Goal: Task Accomplishment & Management: Complete application form

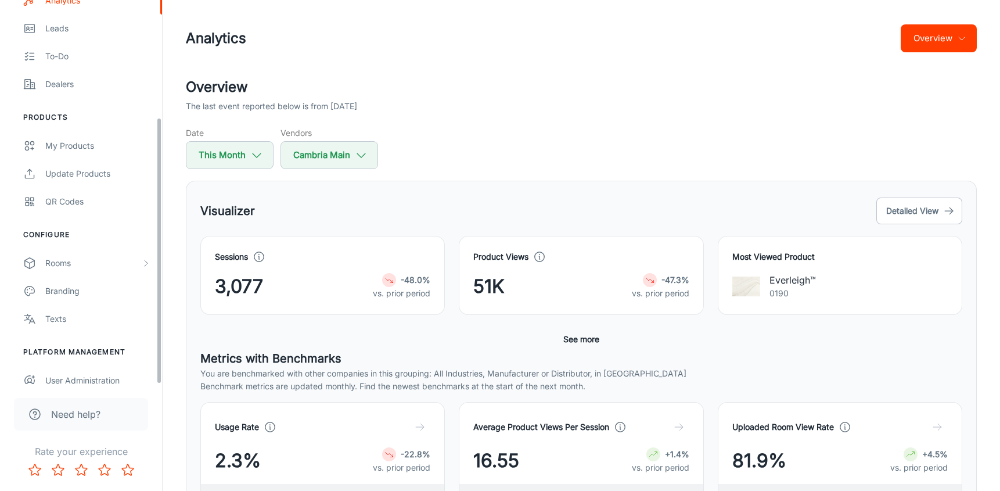
scroll to position [168, 0]
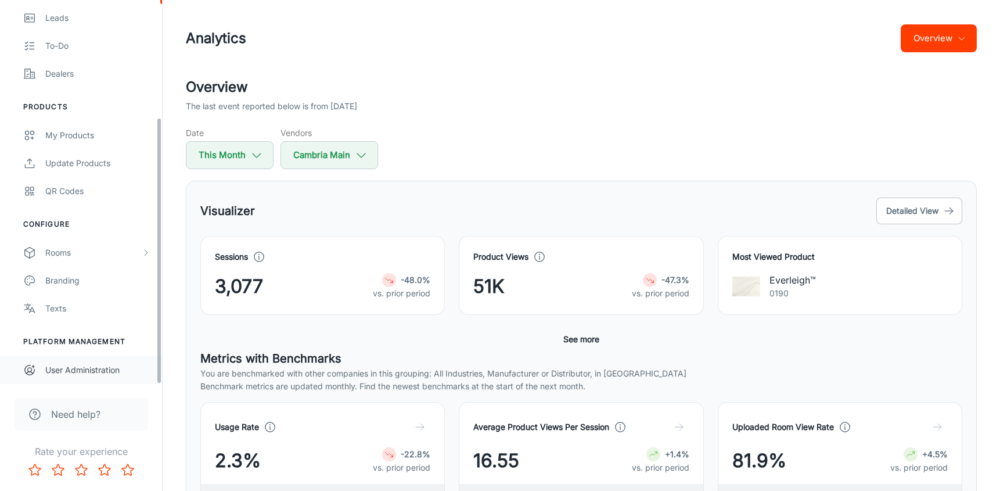
click at [87, 368] on div "User Administration" at bounding box center [97, 370] width 105 height 13
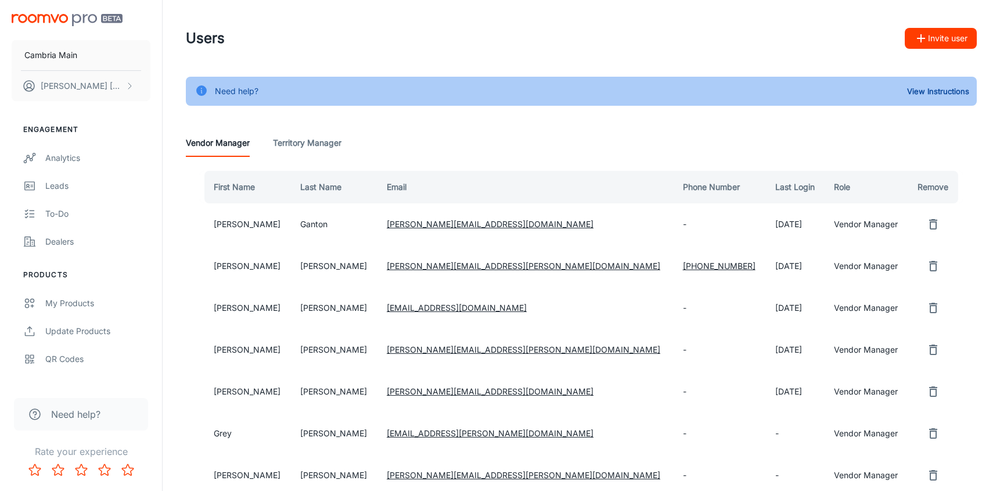
click at [942, 32] on button "Invite user" at bounding box center [941, 38] width 72 height 21
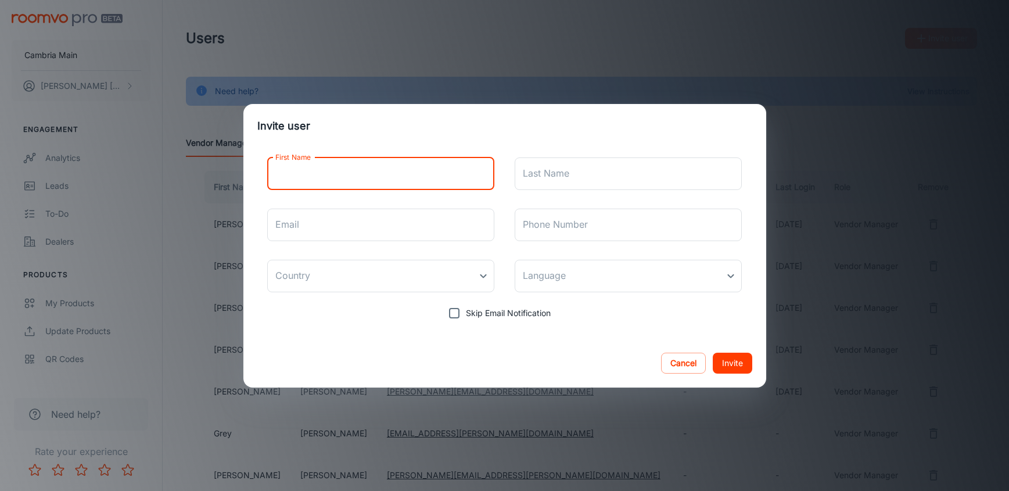
click at [393, 178] on input "First Name" at bounding box center [381, 173] width 228 height 33
type input "[PERSON_NAME]"
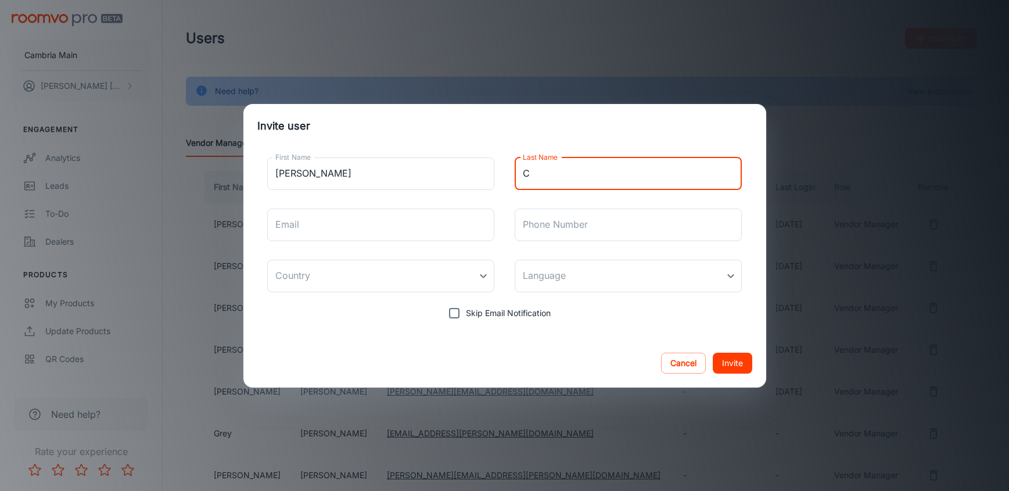
drag, startPoint x: 536, startPoint y: 173, endPoint x: 523, endPoint y: 171, distance: 12.8
click at [523, 171] on input "C" at bounding box center [629, 173] width 228 height 33
paste input "eplecha"
type input "[PERSON_NAME]"
click at [419, 231] on input "Email" at bounding box center [381, 225] width 228 height 33
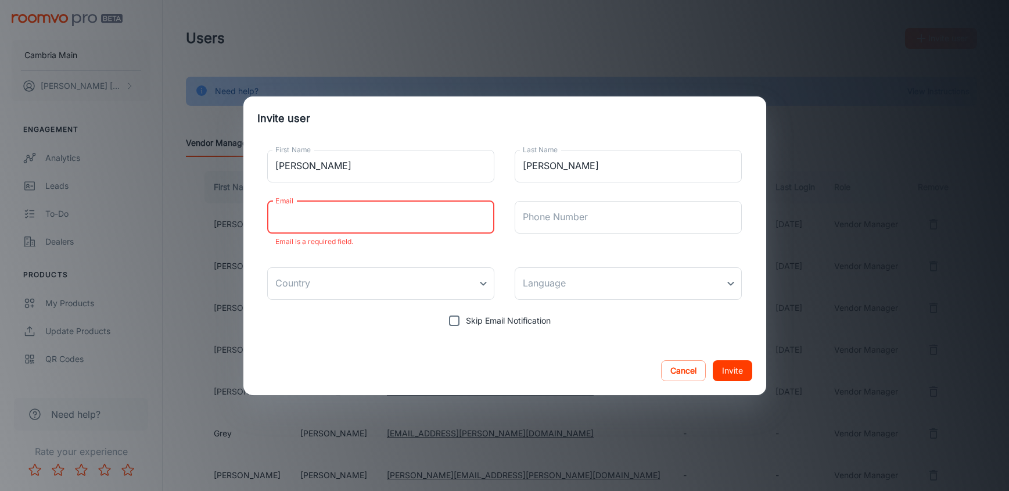
paste input "[PERSON_NAME][EMAIL_ADDRESS][PERSON_NAME][DOMAIN_NAME]"
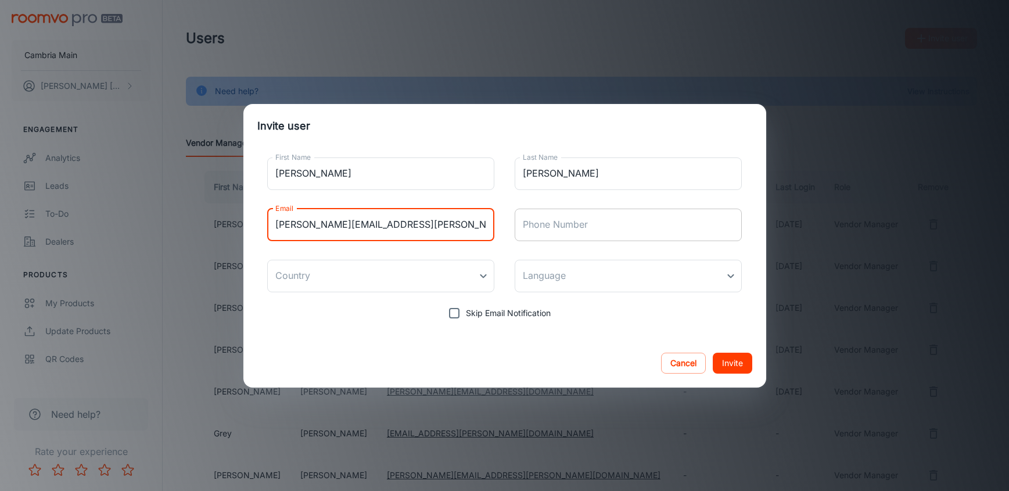
type input "[PERSON_NAME][EMAIL_ADDRESS][PERSON_NAME][DOMAIN_NAME]"
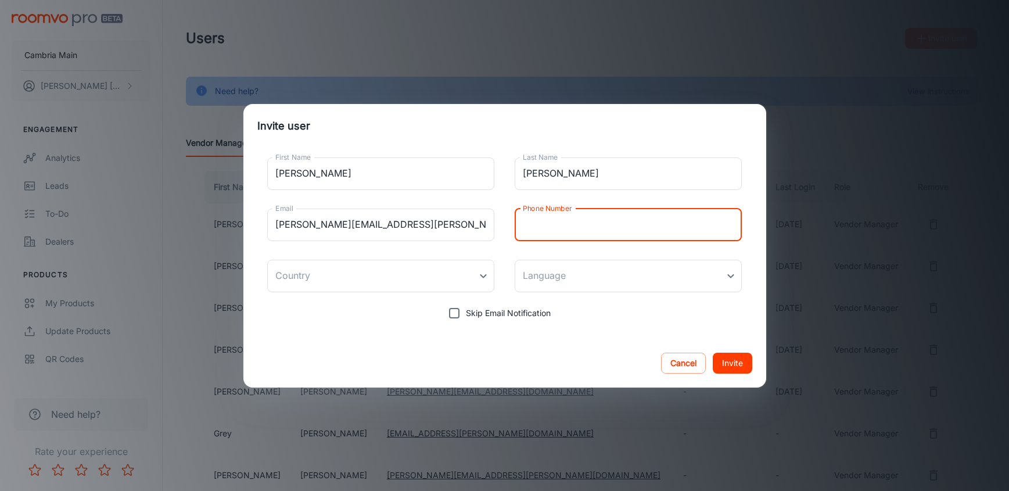
click at [589, 231] on input "Phone Number" at bounding box center [629, 225] width 228 height 33
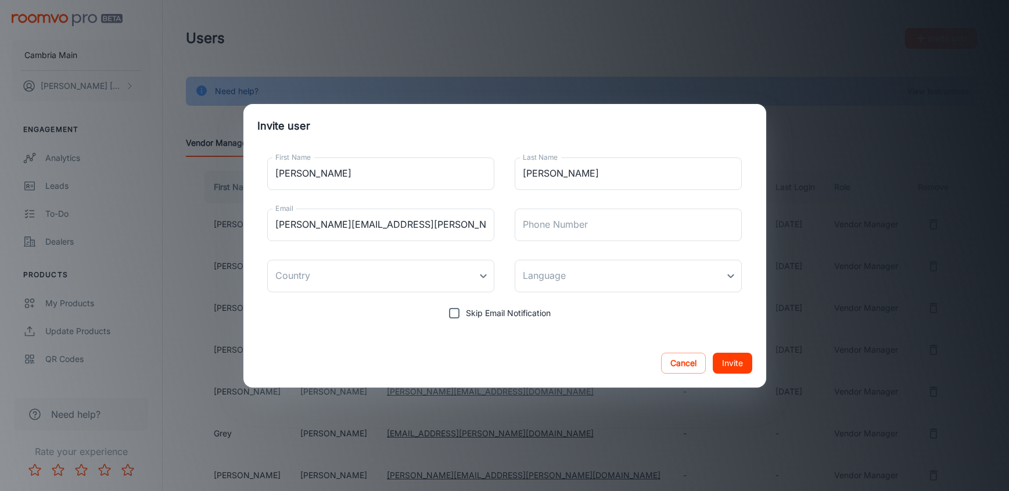
click at [484, 254] on div "First Name [PERSON_NAME] First Name Last Name [PERSON_NAME] Last Name [PERSON_N…" at bounding box center [504, 236] width 495 height 177
click at [481, 271] on body "Cambria Main [PERSON_NAME] Engagement Analytics Leads To-do Dealers Products My…" at bounding box center [504, 245] width 1009 height 491
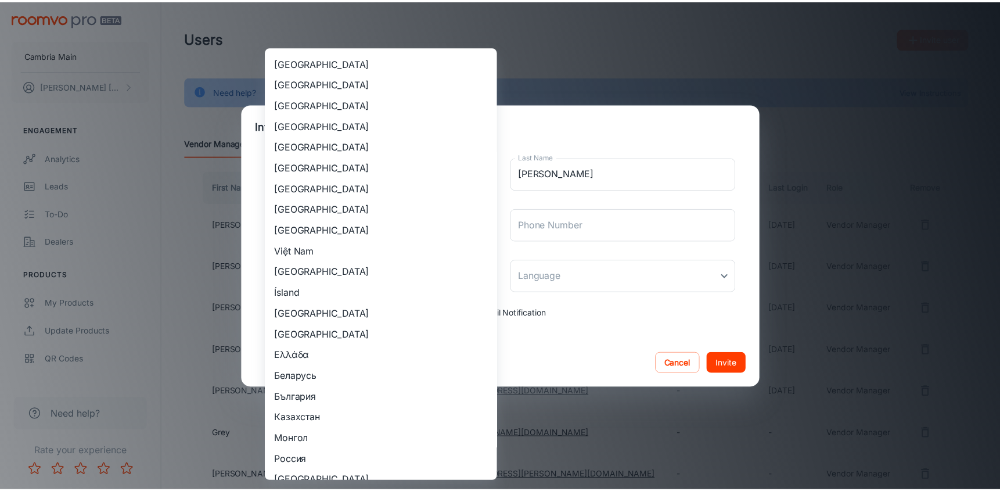
scroll to position [1085, 0]
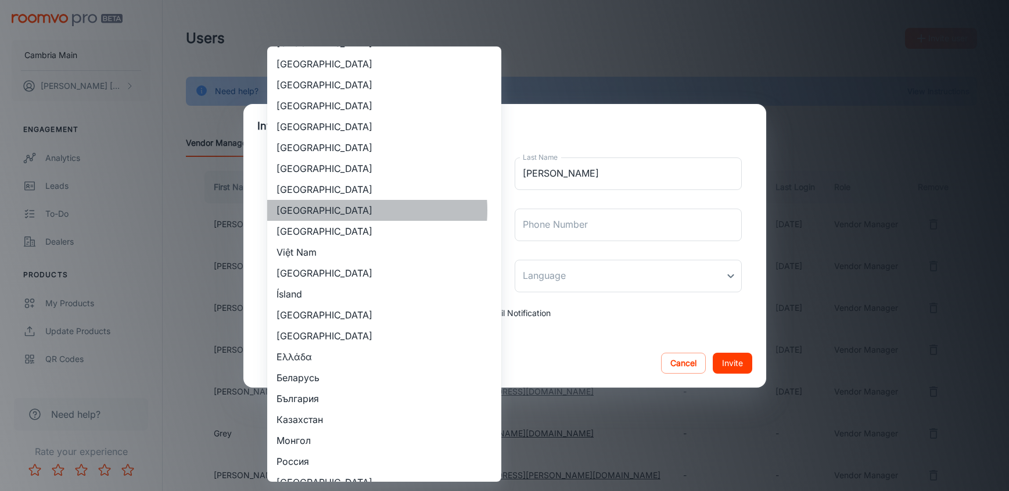
click at [347, 210] on li "[GEOGRAPHIC_DATA]" at bounding box center [384, 210] width 234 height 21
type input "[GEOGRAPHIC_DATA]"
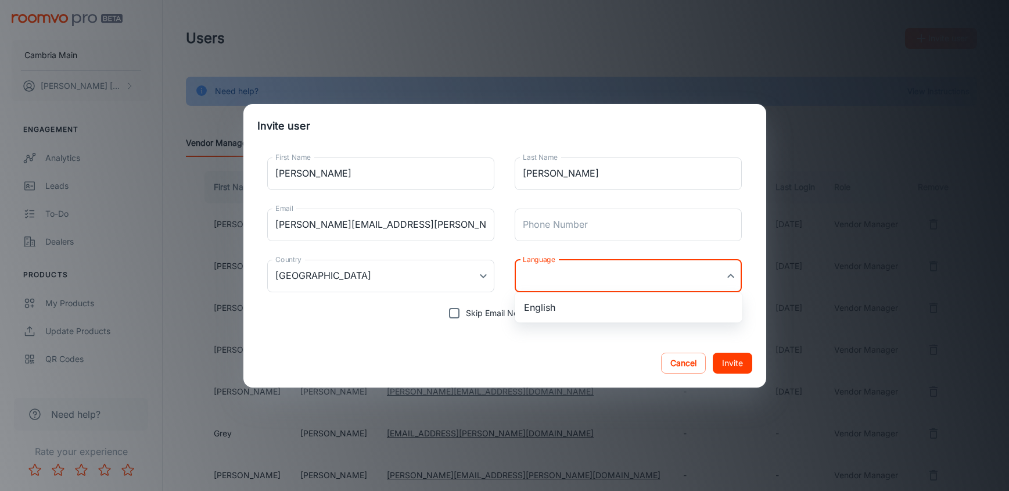
click at [590, 285] on body "Cambria Main [PERSON_NAME] Engagement Analytics Leads To-do Dealers Products My…" at bounding box center [504, 245] width 1009 height 491
click at [575, 303] on li "English" at bounding box center [629, 307] width 228 height 21
type input "en-us"
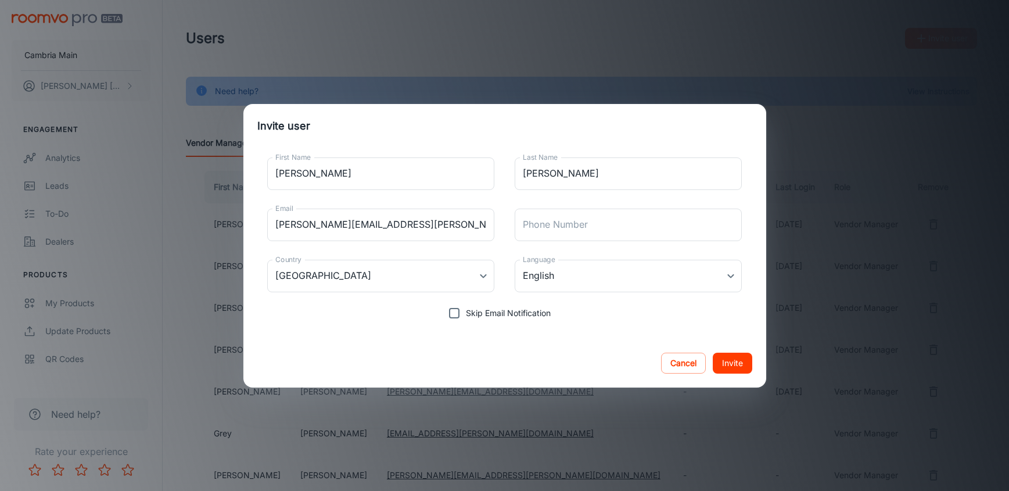
click at [532, 316] on span "Skip Email Notification" at bounding box center [508, 313] width 85 height 13
click at [466, 316] on input "Skip Email Notification" at bounding box center [454, 313] width 23 height 23
click at [532, 315] on span "Skip Email Notification" at bounding box center [508, 313] width 85 height 13
click at [466, 315] on input "Skip Email Notification" at bounding box center [454, 313] width 23 height 23
checkbox input "false"
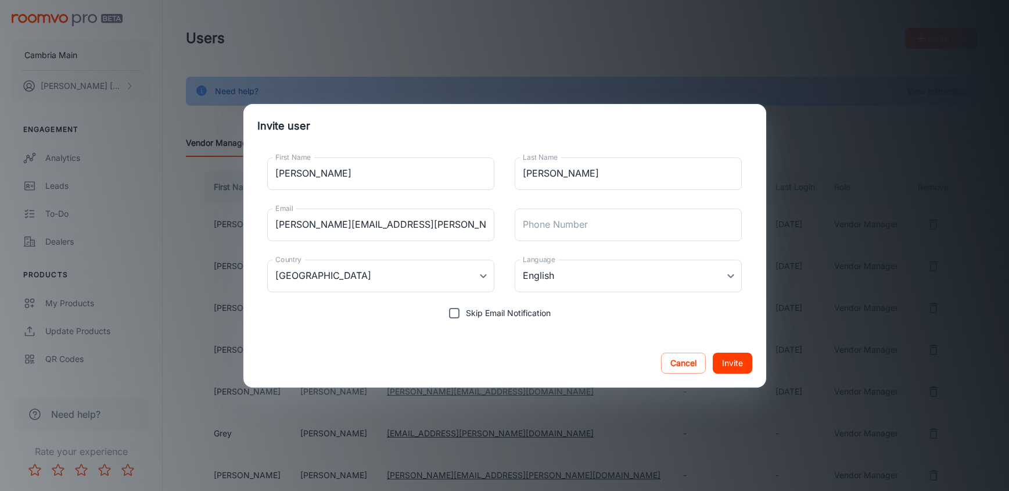
click at [738, 365] on button "Invite" at bounding box center [733, 363] width 40 height 21
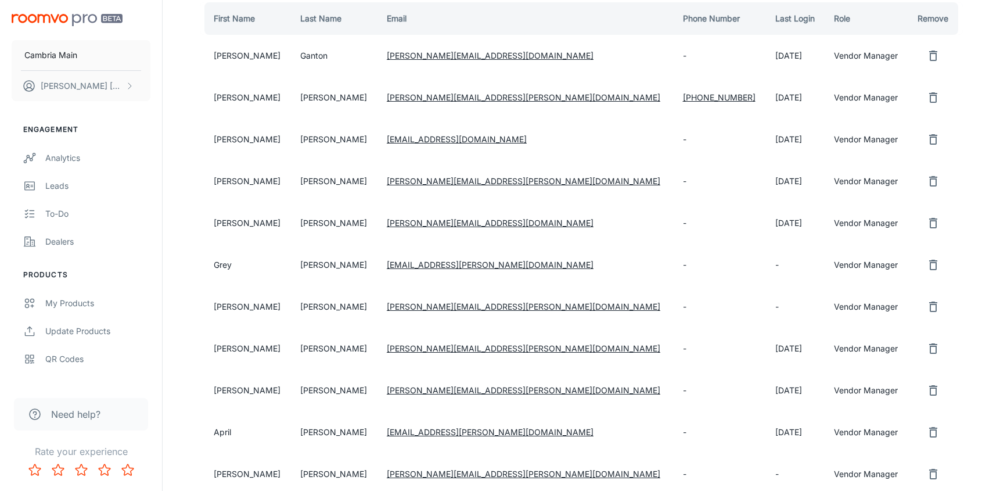
scroll to position [0, 0]
